Goal: Task Accomplishment & Management: Complete application form

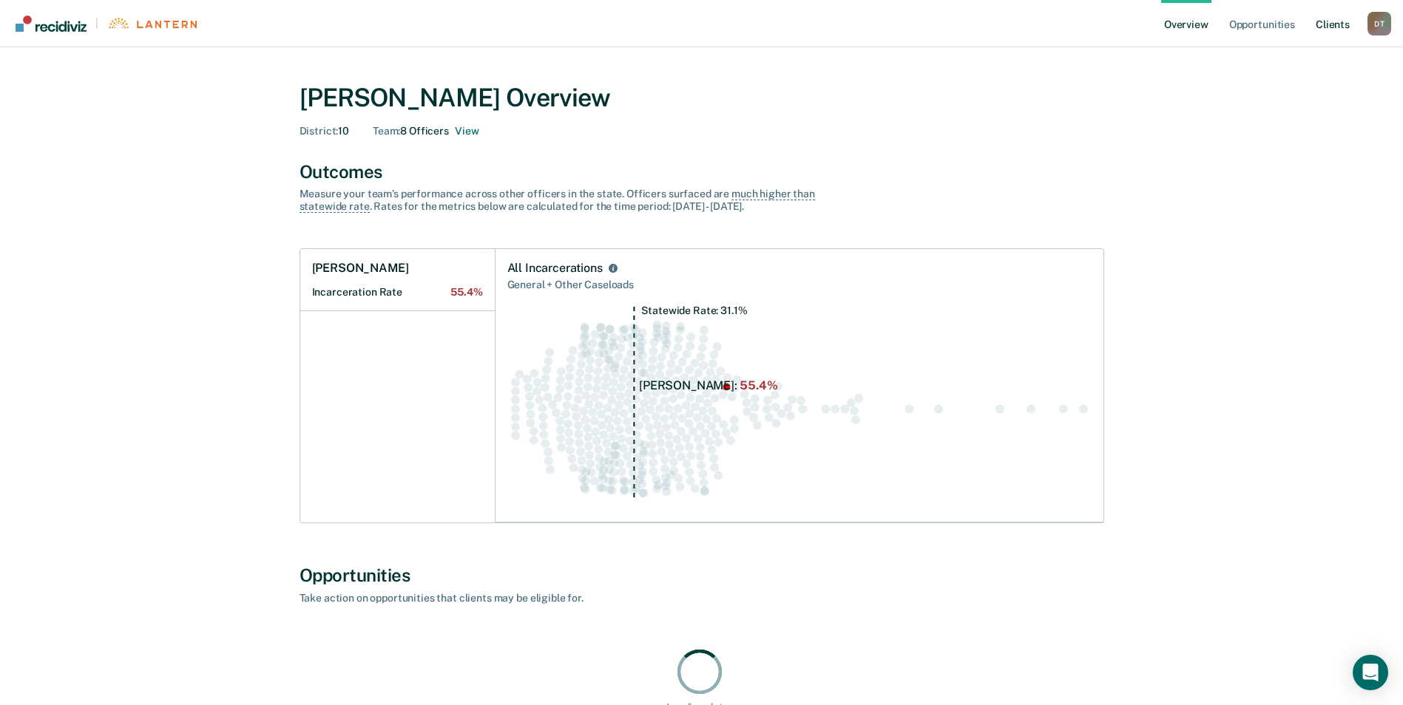
click at [1322, 30] on link "Client s" at bounding box center [1332, 23] width 40 height 47
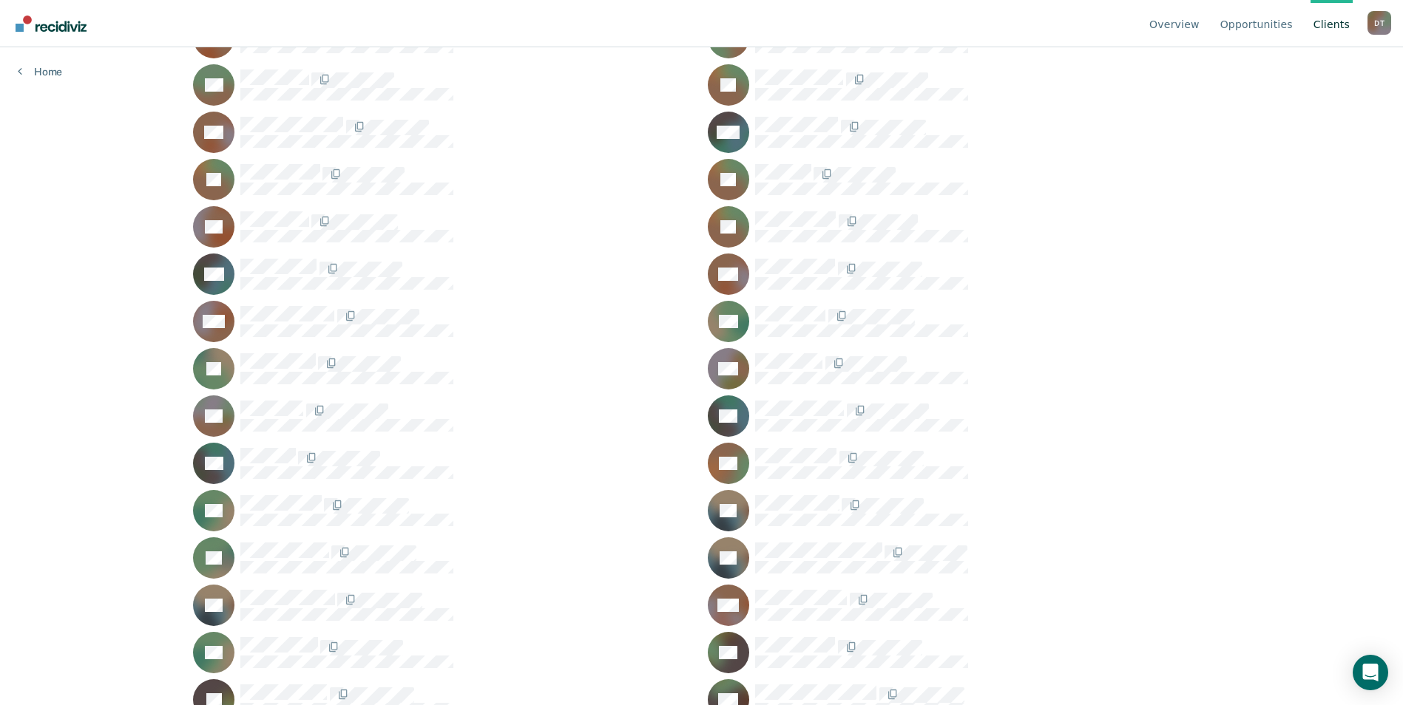
scroll to position [7985, 0]
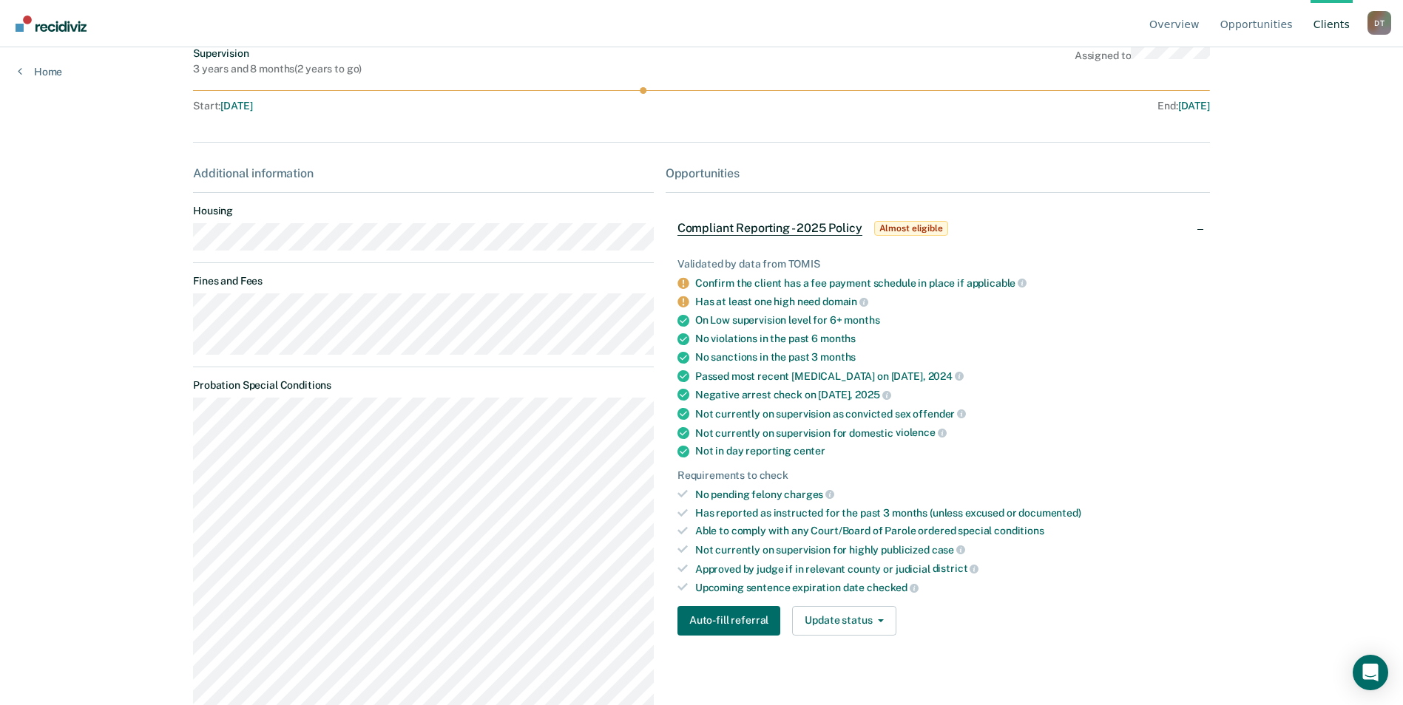
scroll to position [148, 0]
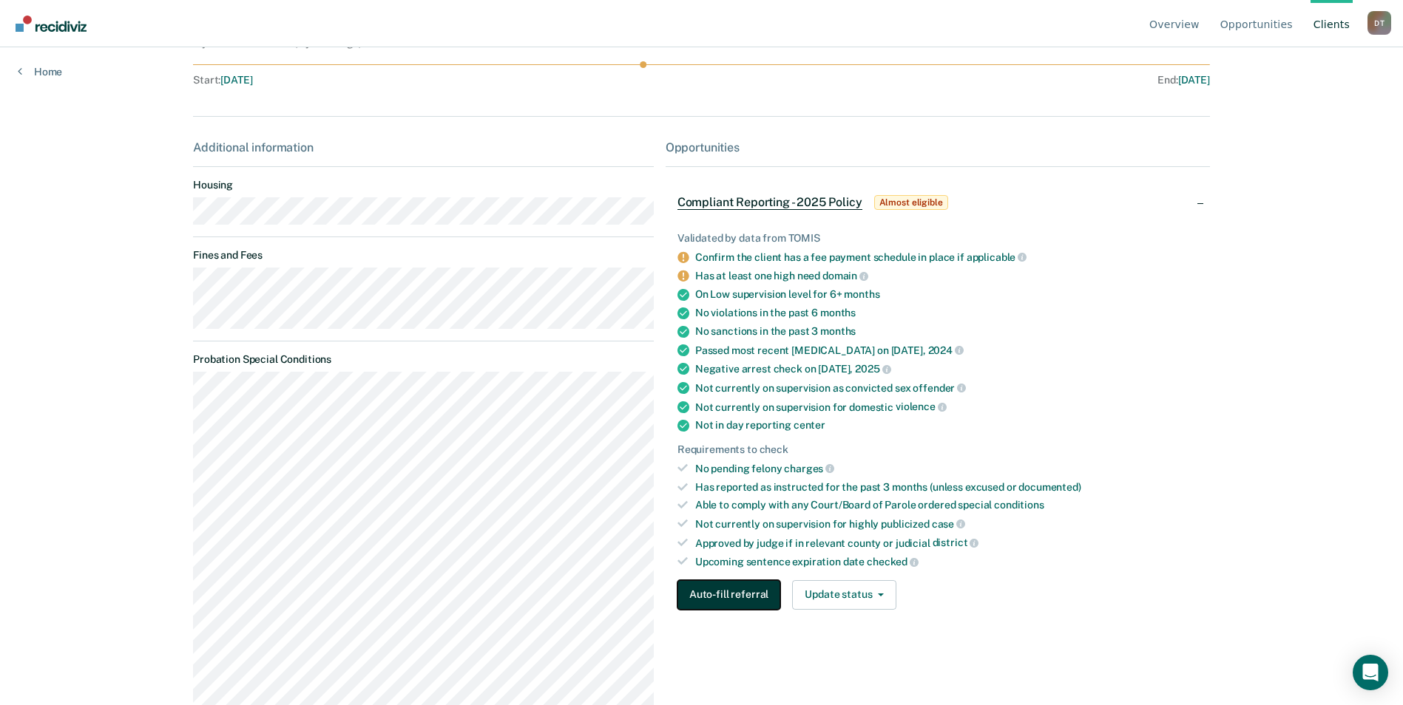
click at [766, 591] on button "Auto-fill referral" at bounding box center [728, 595] width 103 height 30
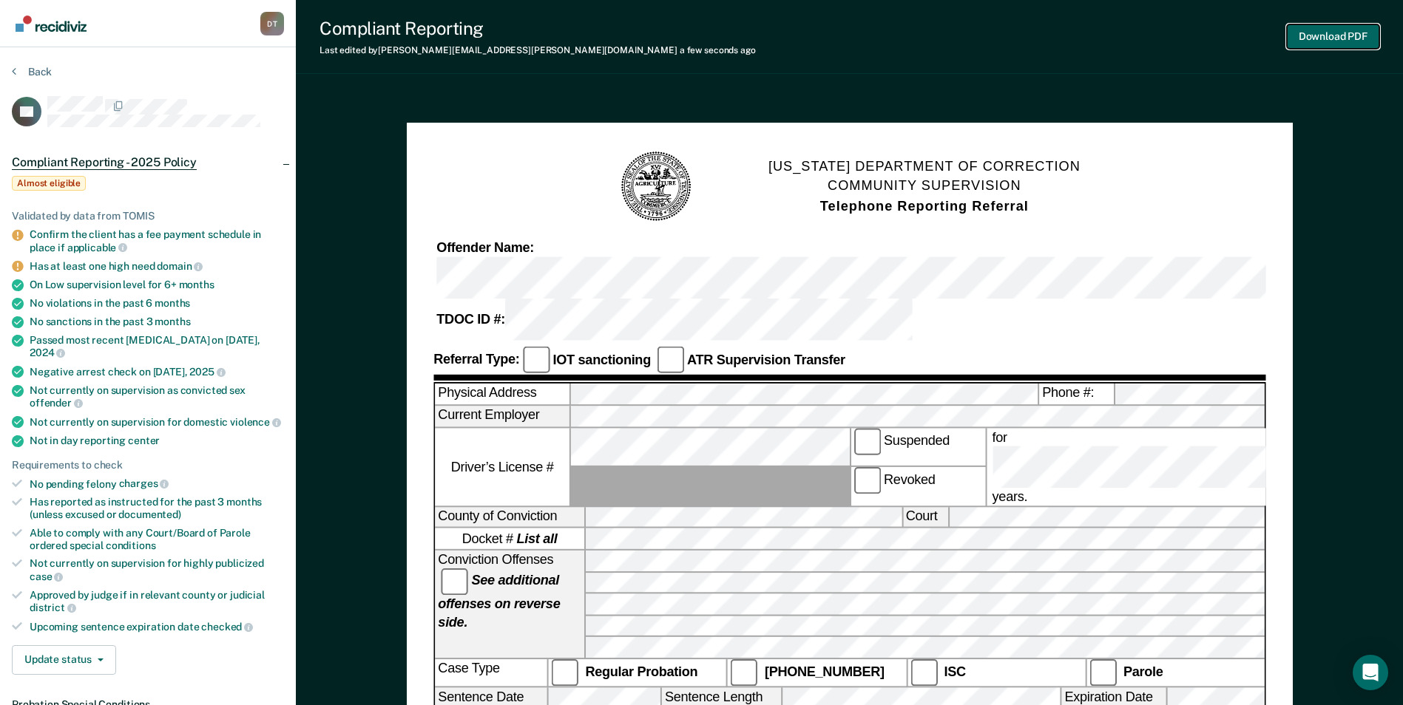
click at [1309, 27] on button "Download PDF" at bounding box center [1333, 36] width 92 height 24
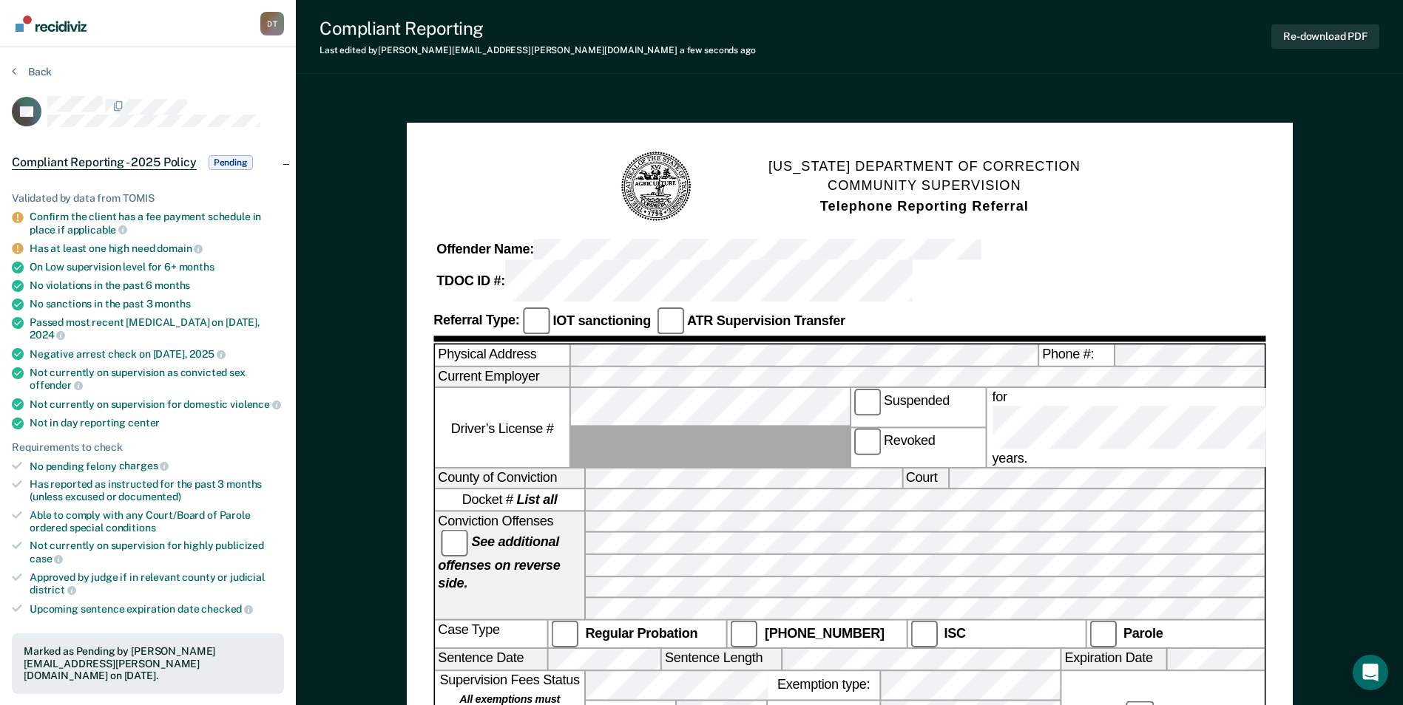
click at [247, 158] on span "Pending" at bounding box center [231, 162] width 44 height 15
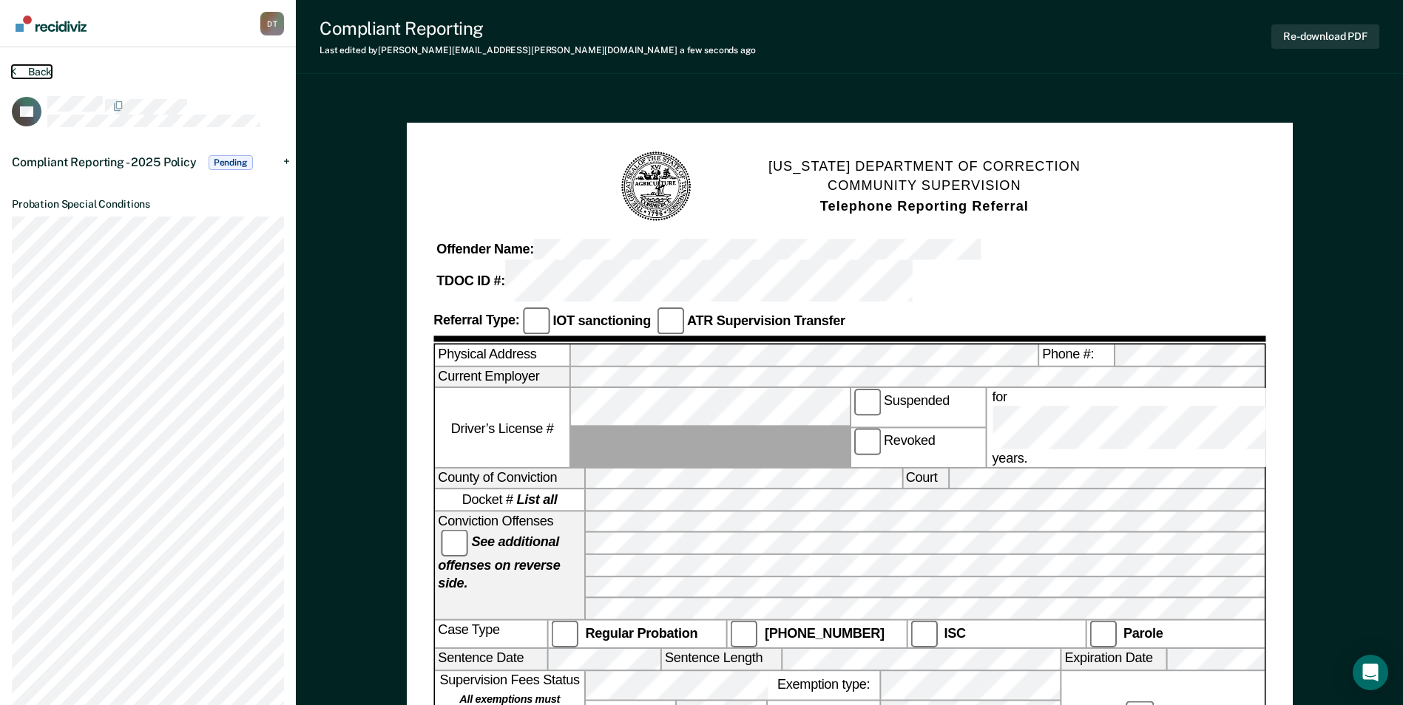
click at [24, 68] on button "Back" at bounding box center [32, 71] width 40 height 13
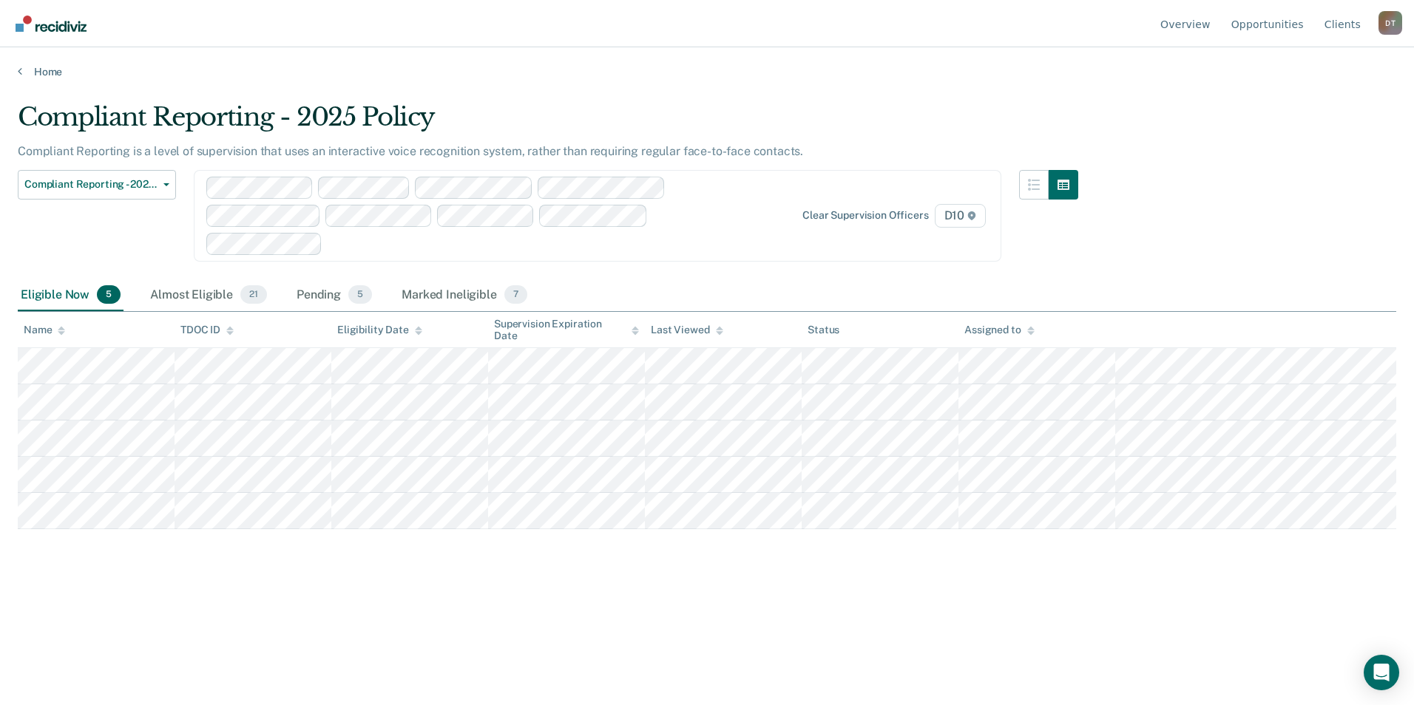
click at [742, 574] on div "Compliant Reporting - 2025 Policy Compliant Reporting is a level of supervision…" at bounding box center [707, 348] width 1378 height 492
